Goal: Complete application form

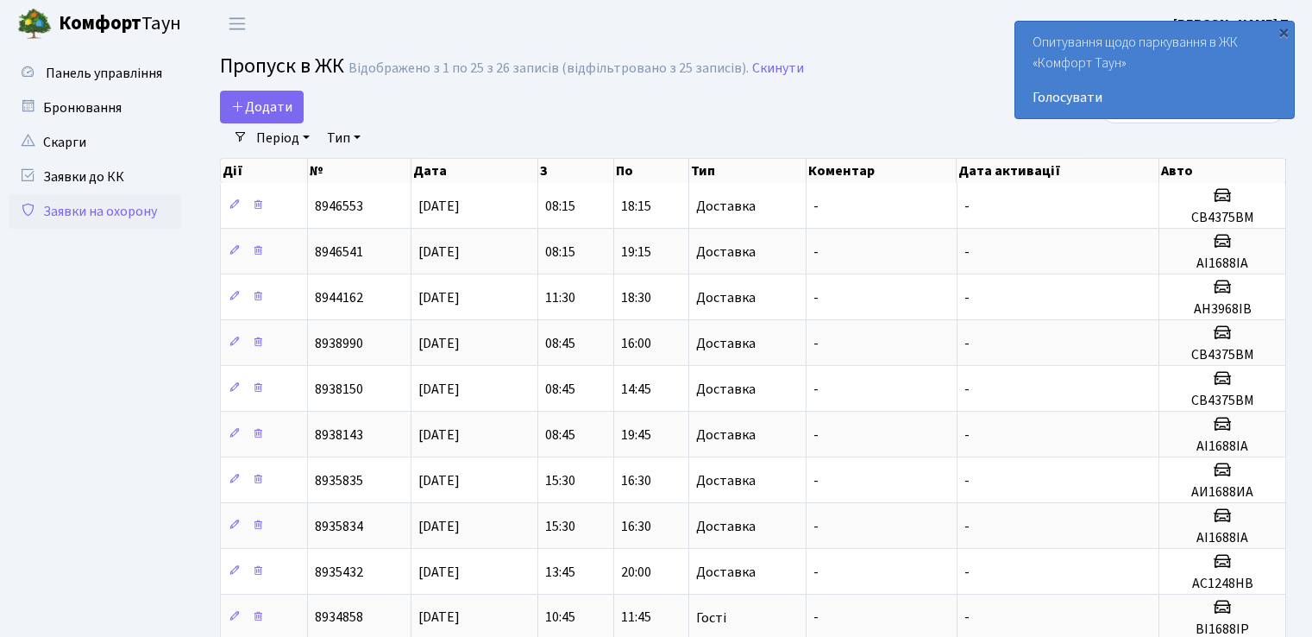
select select "25"
click at [262, 107] on span "Додати" at bounding box center [261, 106] width 61 height 19
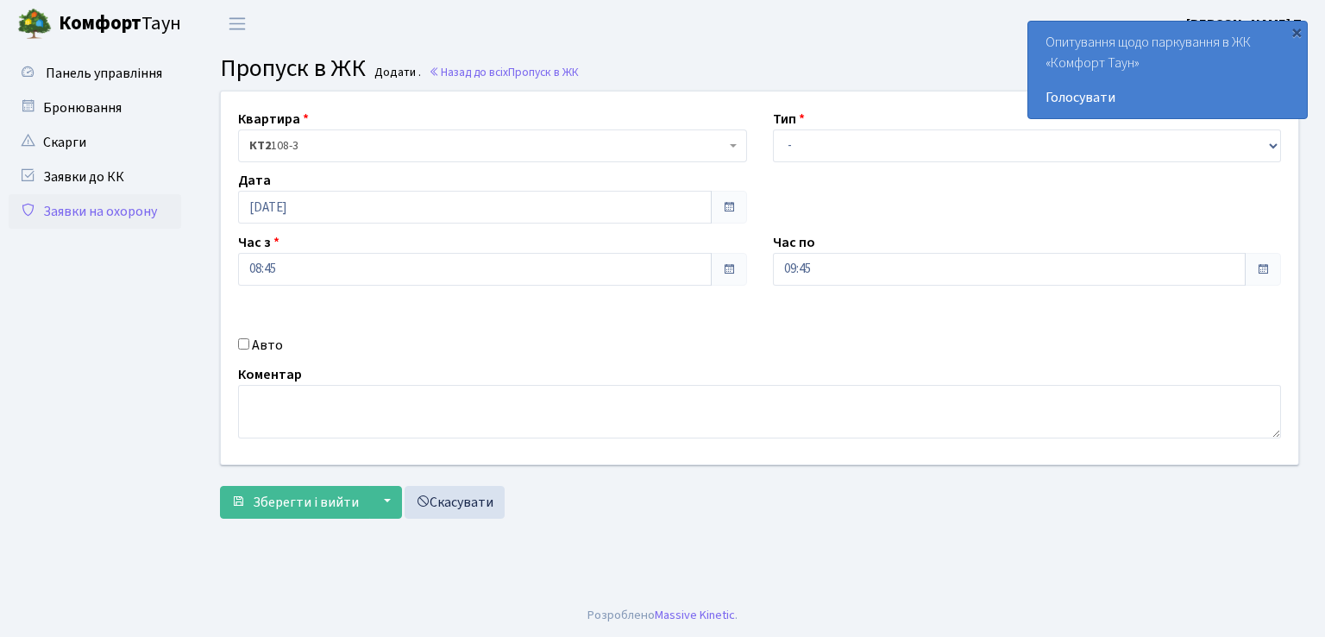
click at [239, 346] on input "Авто" at bounding box center [243, 343] width 11 height 11
checkbox input "true"
type input "АА8986ХС"
click at [914, 147] on select "- Доставка Таксі Гості Сервіс" at bounding box center [1027, 145] width 509 height 33
select select "1"
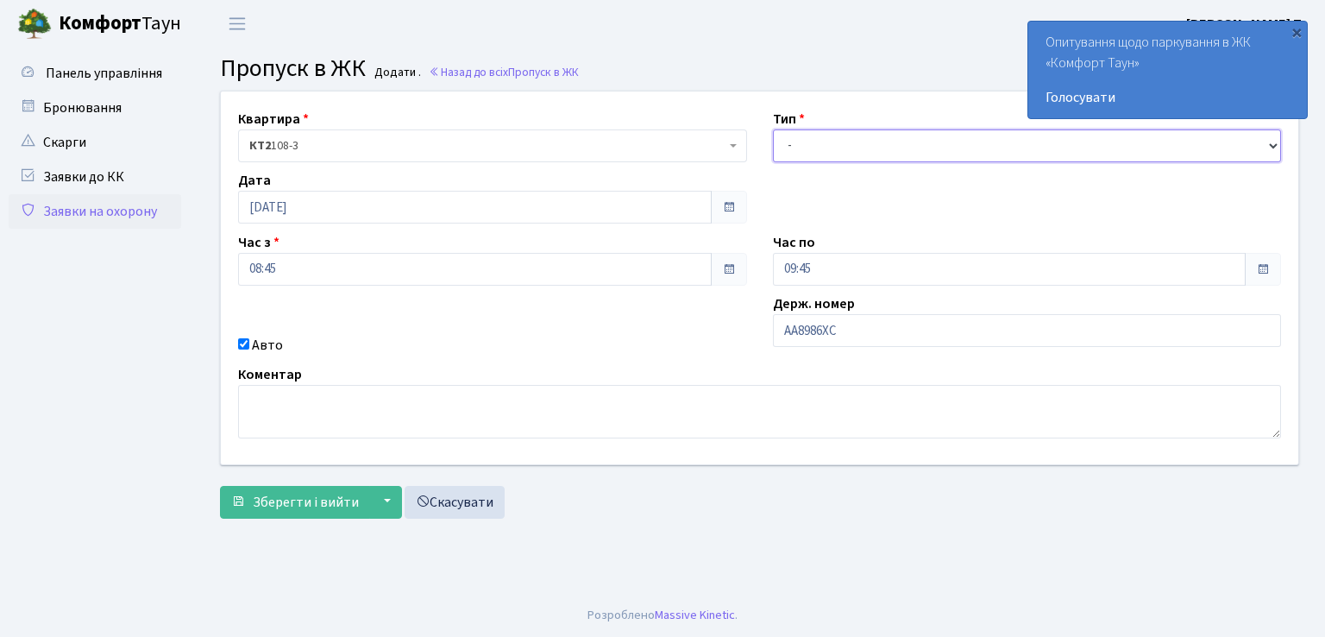
click at [773, 129] on select "- Доставка Таксі Гості Сервіс" at bounding box center [1027, 145] width 509 height 33
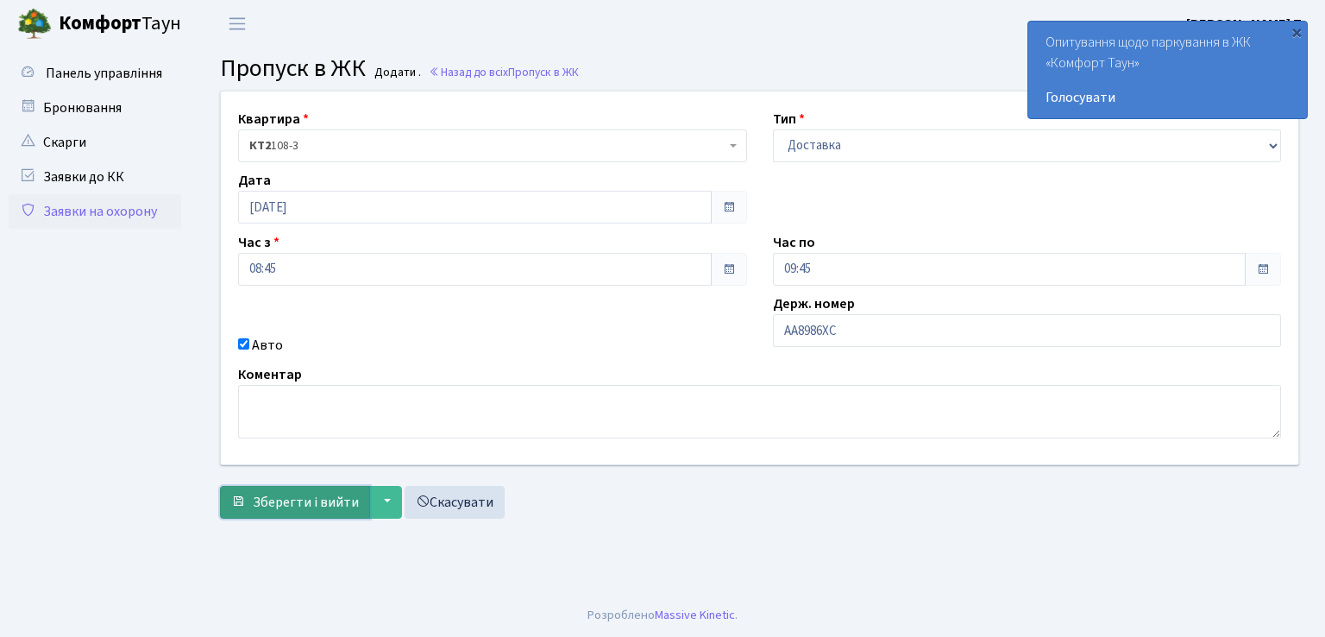
click at [327, 493] on span "Зберегти і вийти" at bounding box center [306, 502] width 106 height 19
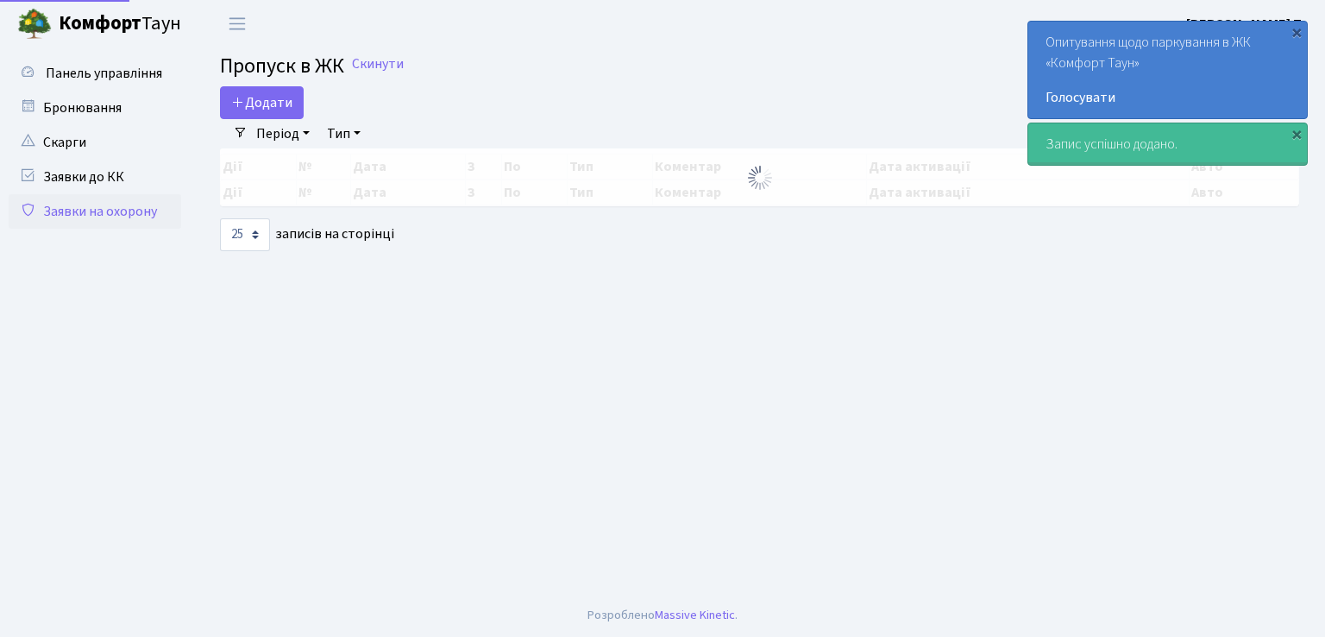
select select "25"
